Goal: Navigation & Orientation: Find specific page/section

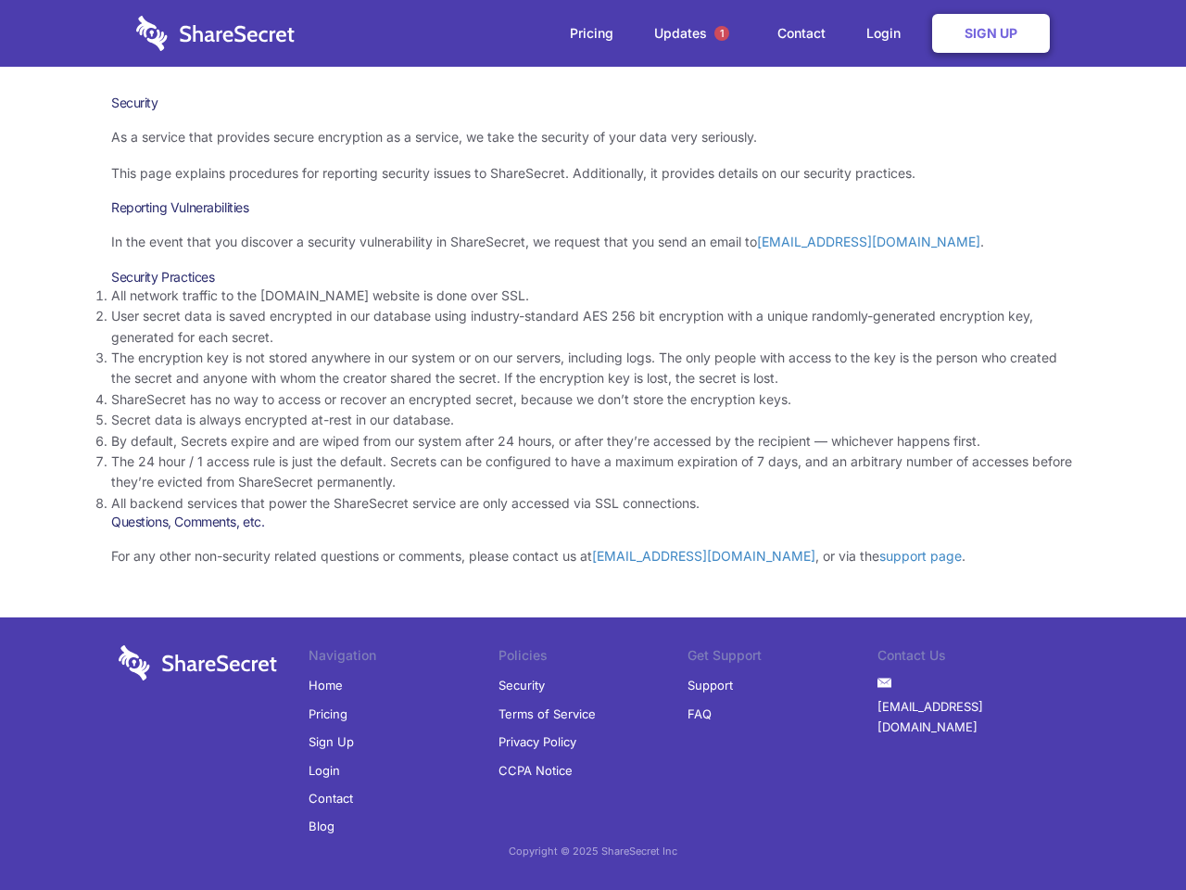
click at [593, 445] on li "By default, Secrets expire and are wiped from our system after 24 hours, or aft…" at bounding box center [593, 441] width 964 height 20
click at [722, 33] on span "1" at bounding box center [721, 33] width 15 height 15
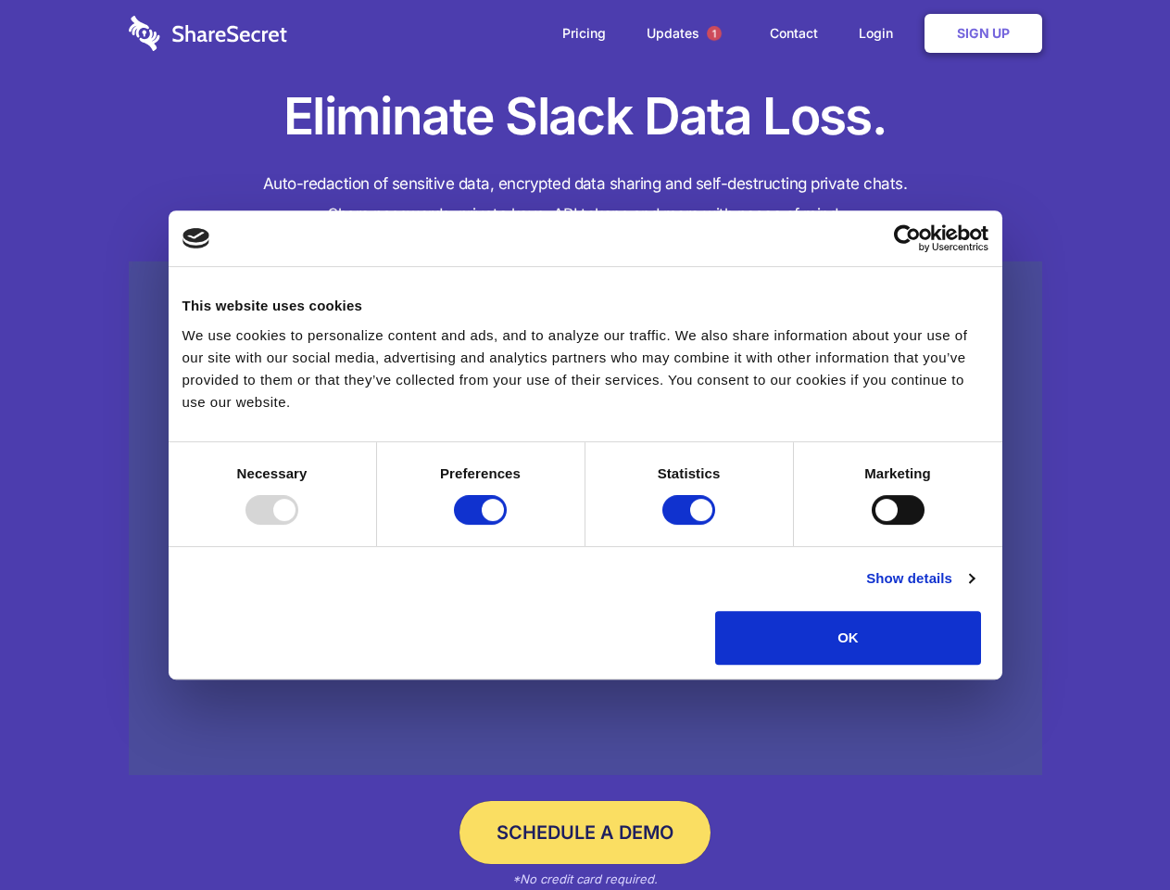
click at [298, 524] on div at bounding box center [272, 510] width 53 height 30
click at [507, 524] on input "Preferences" at bounding box center [480, 510] width 53 height 30
checkbox input "false"
